Goal: Information Seeking & Learning: Understand process/instructions

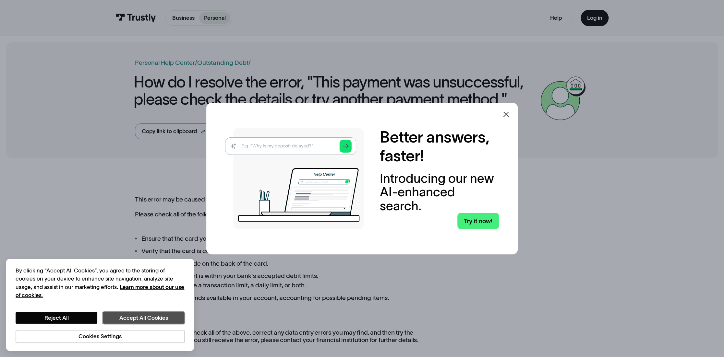
click at [119, 320] on button "Accept All Cookies" at bounding box center [144, 318] width 82 height 12
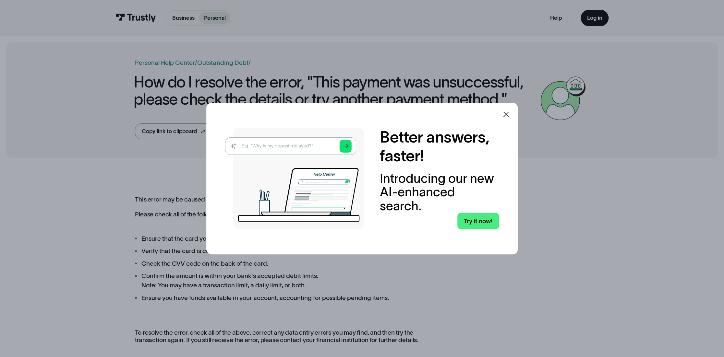
click at [508, 116] on icon at bounding box center [506, 115] width 8 height 8
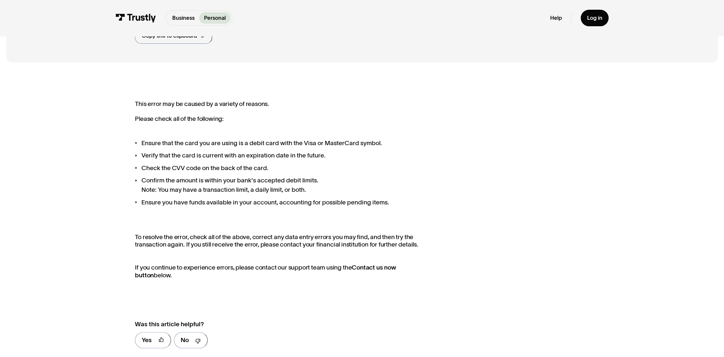
scroll to position [97, 0]
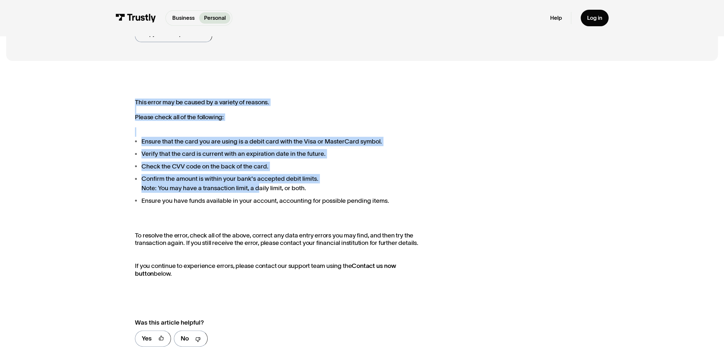
drag, startPoint x: 142, startPoint y: 113, endPoint x: 261, endPoint y: 187, distance: 140.1
click at [261, 187] on div "This error may be caused by a variety of reasons. Please check all of the follo…" at bounding box center [361, 225] width 711 height 317
click at [261, 187] on li "Confirm the amount is within your bank's accepted debit limits. Note: You may h…" at bounding box center [281, 183] width 292 height 19
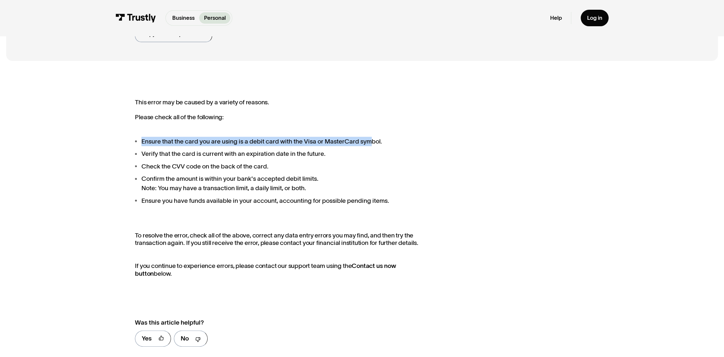
drag, startPoint x: 163, startPoint y: 143, endPoint x: 375, endPoint y: 141, distance: 211.4
click at [370, 141] on li "Ensure that the card you are using is a debit card with the Visa or MasterCard …" at bounding box center [281, 141] width 292 height 9
click at [375, 141] on li "Ensure that the card you are using is a debit card with the Visa or MasterCard …" at bounding box center [281, 141] width 292 height 9
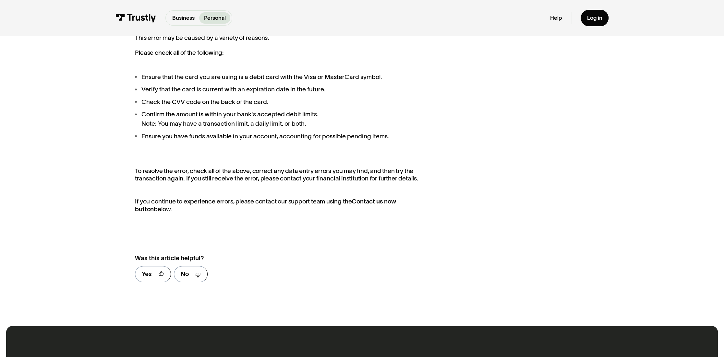
scroll to position [162, 0]
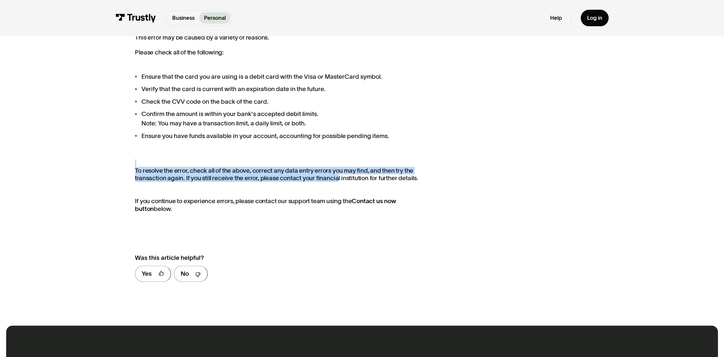
drag, startPoint x: 130, startPoint y: 167, endPoint x: 338, endPoint y: 181, distance: 208.0
click at [338, 181] on div "This error may be caused by a variety of reasons. Please check all of the follo…" at bounding box center [361, 160] width 711 height 317
click at [338, 181] on p "To resolve the error, check all of the above, correct any data entry errors you…" at bounding box center [281, 171] width 292 height 22
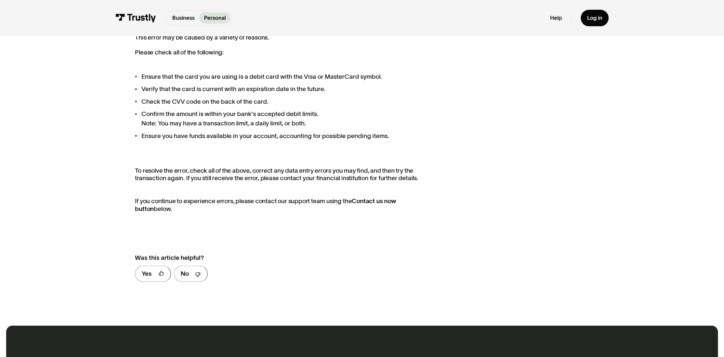
drag, startPoint x: 160, startPoint y: 211, endPoint x: 197, endPoint y: 218, distance: 37.9
click at [195, 218] on div "This error may be caused by a variety of reasons. Please check all of the follo…" at bounding box center [361, 160] width 711 height 317
click at [197, 218] on div "This error may be caused by a variety of reasons. Please check all of the follo…" at bounding box center [362, 161] width 454 height 255
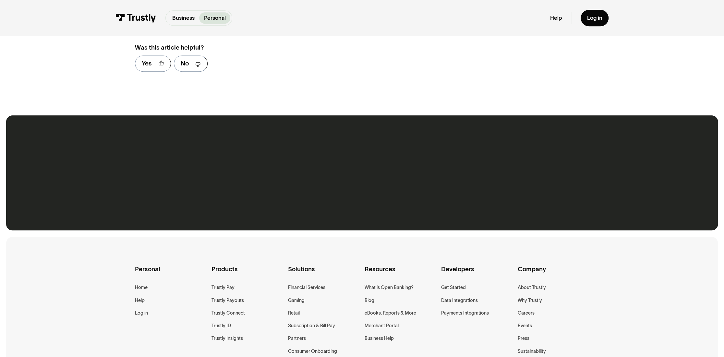
scroll to position [389, 0]
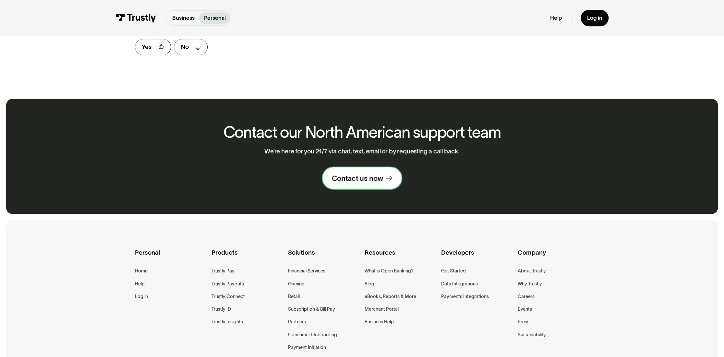
click at [350, 176] on div "Contact us now" at bounding box center [357, 178] width 51 height 9
